Goal: Task Accomplishment & Management: Complete application form

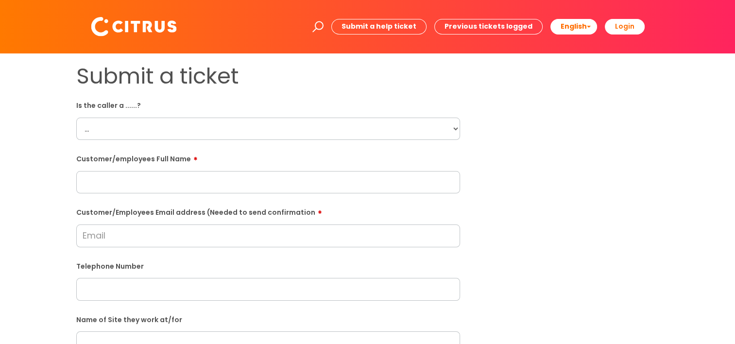
click at [351, 133] on select "... Citrus Customer Citrus Employee [DEMOGRAPHIC_DATA] Supplier" at bounding box center [268, 129] width 384 height 22
select select "Citrus Customer"
click at [76, 118] on select "... Citrus Customer Citrus Employee [DEMOGRAPHIC_DATA] Supplier" at bounding box center [268, 129] width 384 height 22
click at [575, 139] on div "Submit a ticket Is the caller a ......? ... Citrus Customer Citrus Employee [DE…" at bounding box center [367, 342] width 597 height 559
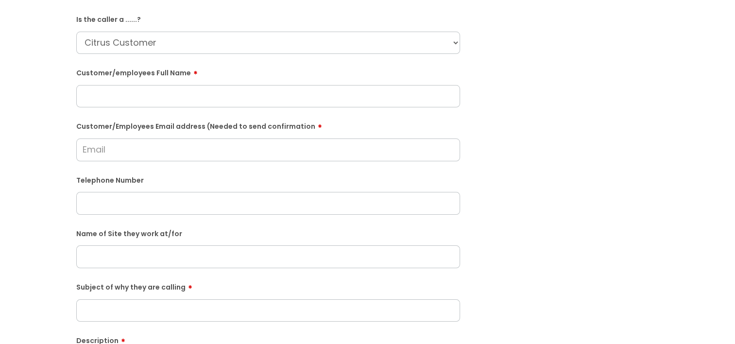
scroll to position [97, 0]
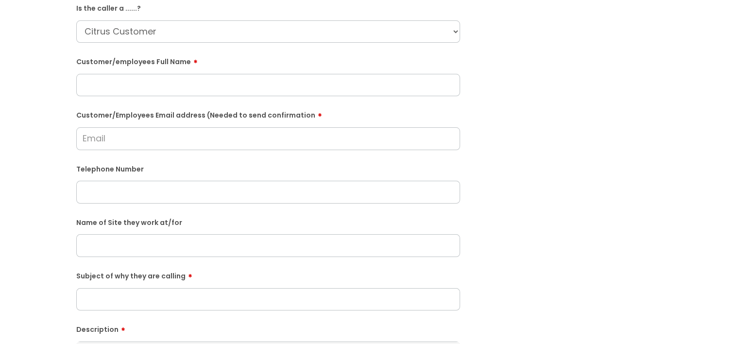
click at [93, 83] on input "text" at bounding box center [268, 85] width 384 height 22
paste input "[PERSON_NAME]"
type input "[PERSON_NAME]"
click at [38, 134] on div "Submit a ticket Is the caller a ......? ... Citrus Customer Citrus Employee [DE…" at bounding box center [367, 245] width 715 height 559
click at [174, 247] on input "text" at bounding box center [268, 245] width 384 height 22
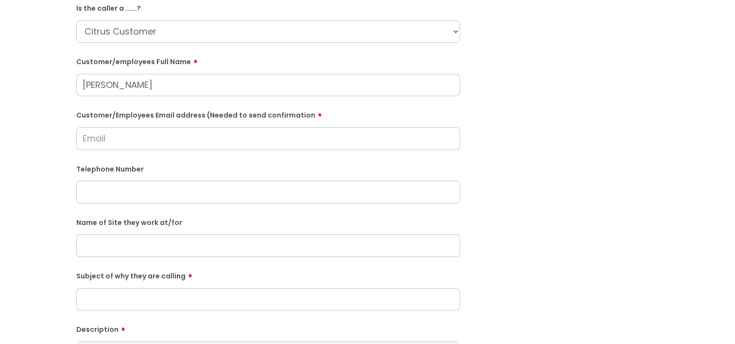
paste input "The [PERSON_NAME] [PERSON_NAME] Business"
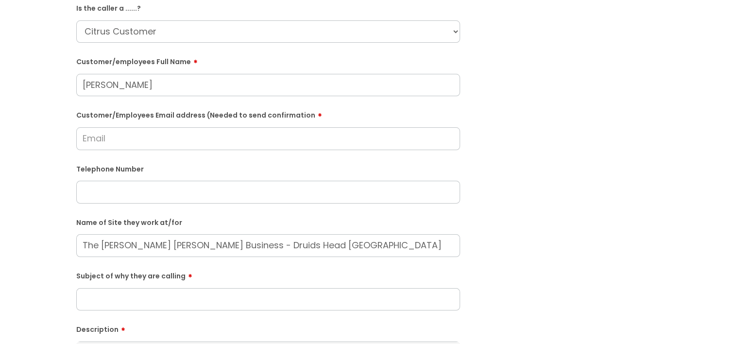
type input "The [PERSON_NAME] [PERSON_NAME] Business - Druids Head [GEOGRAPHIC_DATA]"
click at [127, 194] on input "text" at bounding box center [268, 192] width 384 height 22
paste input "02085460723"
type input "02085460723"
click at [60, 148] on div "Submit a ticket Is the caller a ......? ... Citrus Customer Citrus Employee [DE…" at bounding box center [367, 245] width 715 height 559
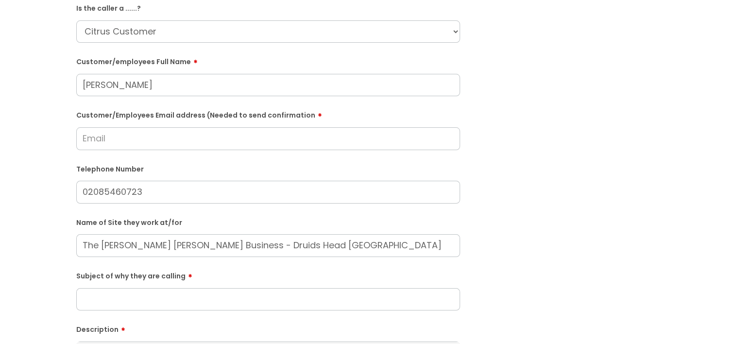
click at [137, 136] on input "Customer/Employees Email address (Needed to send confirmation" at bounding box center [268, 138] width 384 height 22
paste input "02085460723"
type input "02085460723"
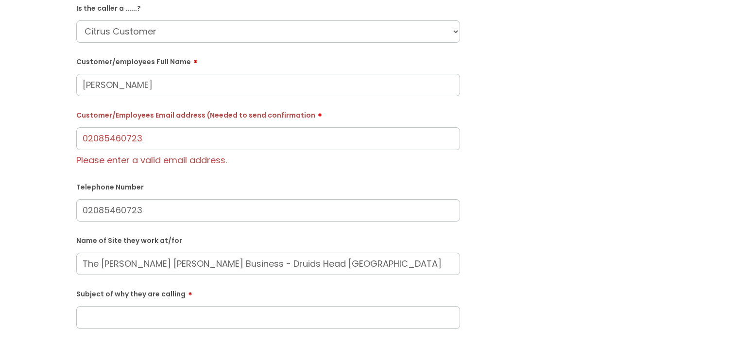
click at [62, 132] on div "Submit a ticket Is the caller a ......? ... Citrus Customer Citrus Employee [DE…" at bounding box center [367, 254] width 715 height 577
click at [509, 151] on div "Submit a ticket Is the caller a ......? ... Citrus Customer Citrus Employee [DE…" at bounding box center [367, 254] width 597 height 577
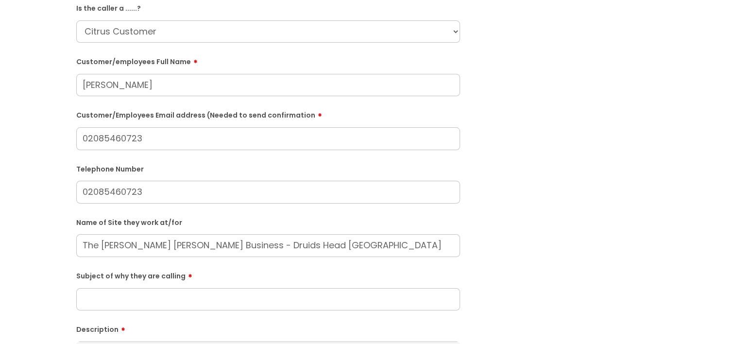
click at [158, 148] on input "02085460723" at bounding box center [268, 138] width 384 height 22
drag, startPoint x: 162, startPoint y: 146, endPoint x: -2, endPoint y: 130, distance: 164.9
click at [0, 130] on html "Enter your search term here... Search Submit a help ticket Previous tickets log…" at bounding box center [367, 75] width 735 height 344
click at [153, 134] on input "Customer/Employees Email address (Needed to send confirmation" at bounding box center [268, 138] width 384 height 22
type input "[EMAIL_ADDRESS][DOMAIN_NAME]"
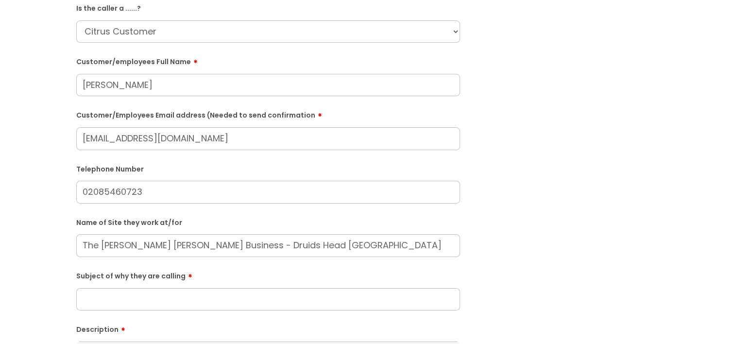
click at [44, 147] on div "Submit a ticket Is the caller a ......? ... Citrus Customer Citrus Employee [DE…" at bounding box center [367, 245] width 715 height 559
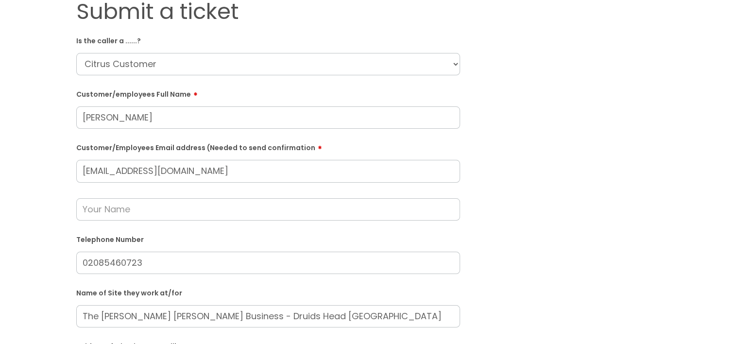
scroll to position [146, 0]
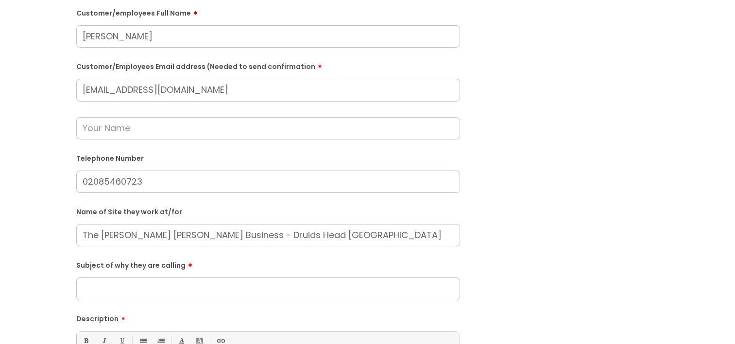
click at [124, 119] on input "text" at bounding box center [268, 128] width 384 height 22
click at [0, 107] on html "Enter your search term here... Search Submit a help ticket Previous tickets log…" at bounding box center [367, 26] width 735 height 344
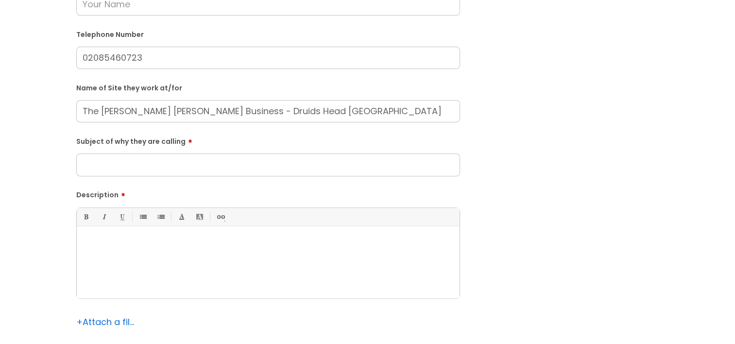
scroll to position [291, 0]
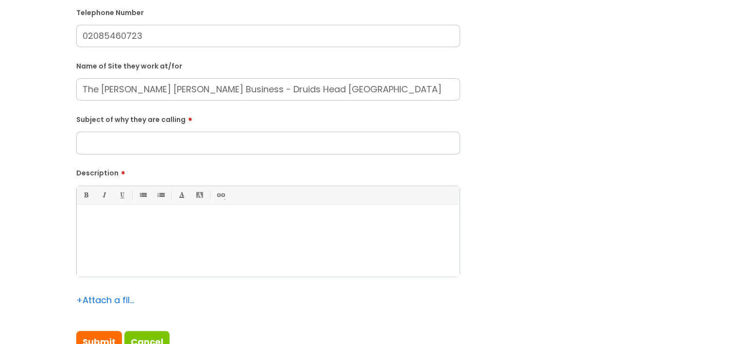
click at [109, 145] on input "Subject of why they are calling" at bounding box center [268, 143] width 384 height 22
type input "Unhappy about service"
click at [148, 237] on div at bounding box center [268, 242] width 383 height 67
click at [169, 238] on div "[PERSON_NAME]" at bounding box center [268, 242] width 383 height 67
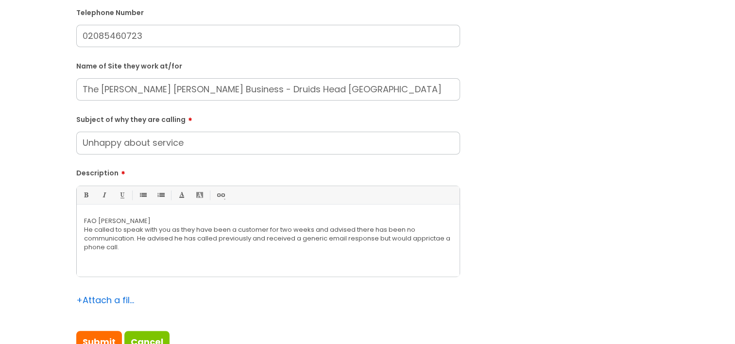
click at [424, 239] on p "He called to speak with you as they have been a customer for two weeks and advi…" at bounding box center [268, 238] width 368 height 26
click at [438, 237] on p "He called to speak with you as they have been a customer for two weeks and advi…" at bounding box center [268, 238] width 368 height 26
click at [442, 237] on p "He called to speak with you as they have been a customer for two weeks and advi…" at bounding box center [268, 238] width 368 height 26
click at [171, 256] on div "FAO [PERSON_NAME] called to speak with you as they have been a customer for two…" at bounding box center [268, 242] width 383 height 67
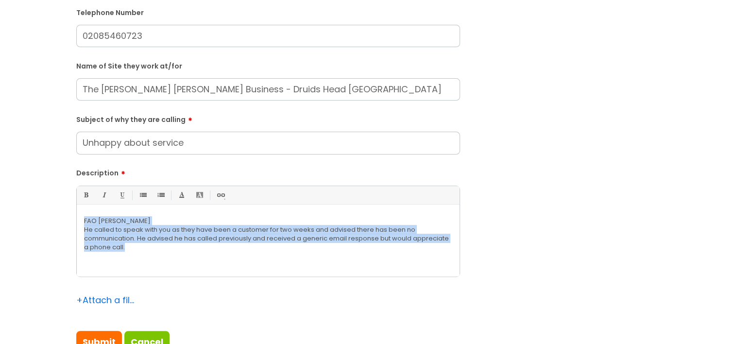
drag, startPoint x: 252, startPoint y: 261, endPoint x: 29, endPoint y: 200, distance: 231.0
click at [29, 200] on div "Submit a ticket Is the caller a ......? ... Citrus Customer Citrus Employee [DE…" at bounding box center [367, 70] width 715 height 597
copy div "FAO [PERSON_NAME] called to speak with you as they have been a customer for two…"
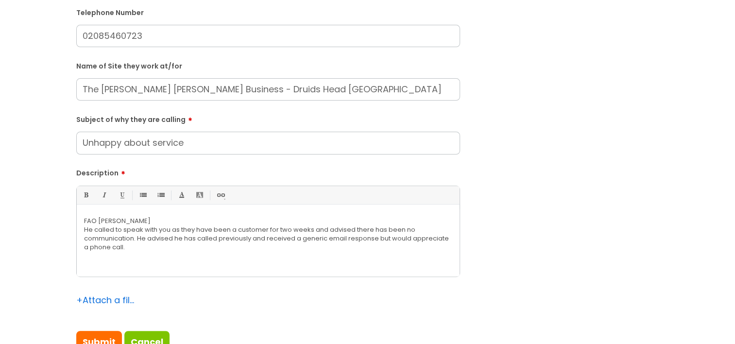
click at [594, 187] on div "Submit a ticket Is the caller a ......? ... Citrus Customer Citrus Employee [DE…" at bounding box center [367, 70] width 597 height 597
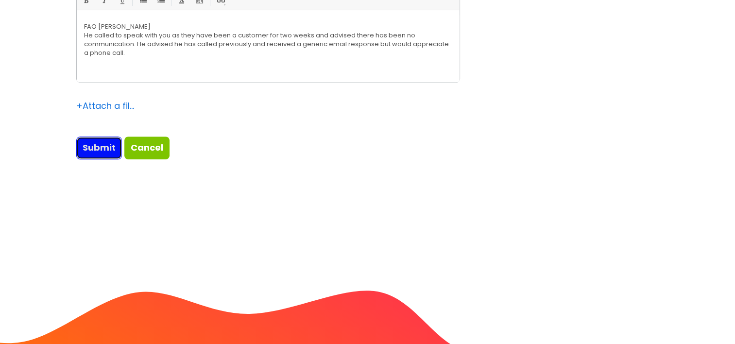
click at [104, 149] on input "Submit" at bounding box center [99, 147] width 46 height 22
type input "Please Wait..."
